Goal: Check status: Check status

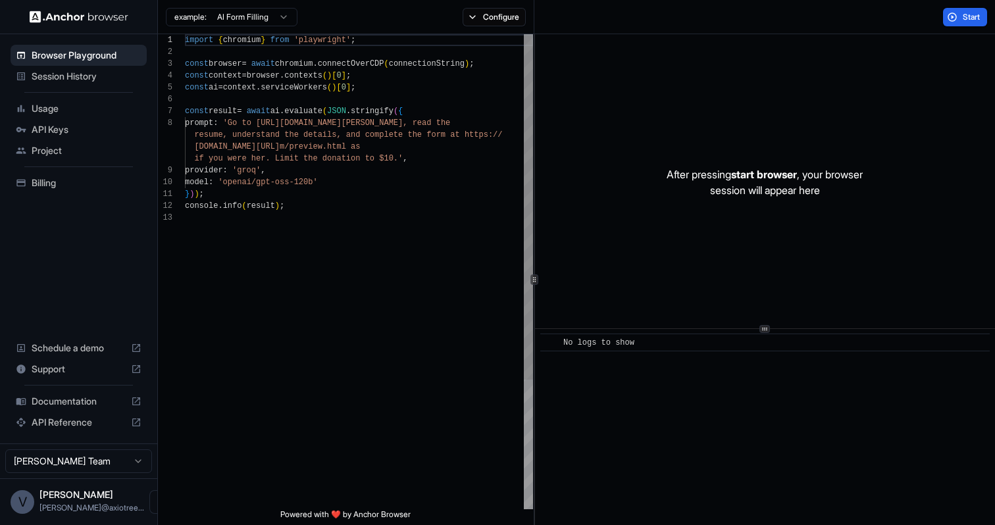
scroll to position [83, 0]
click at [80, 77] on span "Session History" at bounding box center [87, 76] width 110 height 13
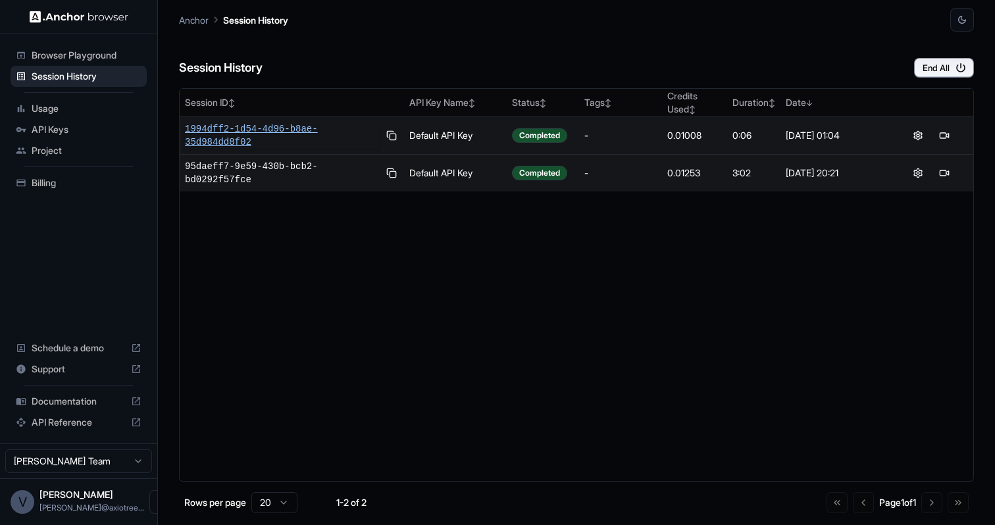
click at [259, 137] on span "1994dff2-1d54-4d96-b8ae-35d984dd8f02" at bounding box center [281, 135] width 193 height 26
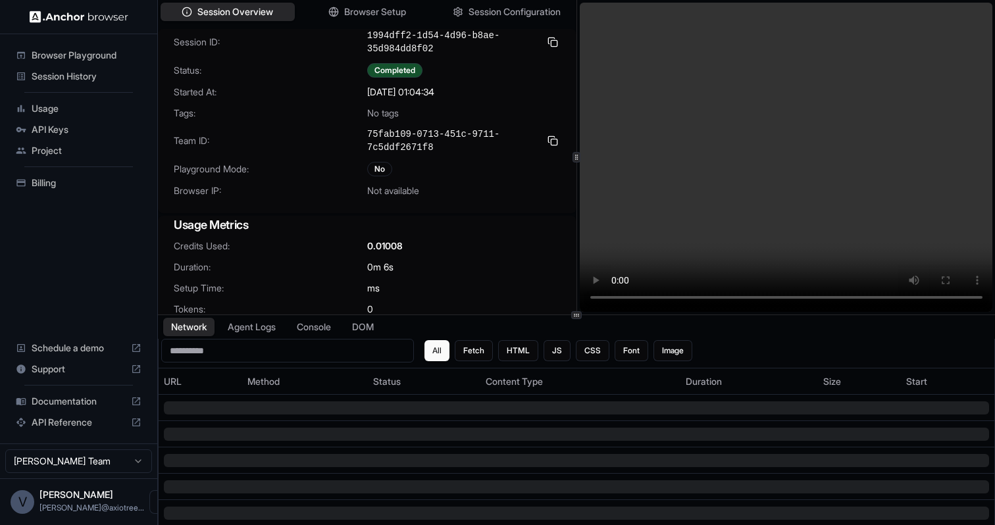
click at [713, 159] on video at bounding box center [786, 157] width 413 height 309
